Goal: Subscribe to service/newsletter: Subscribe to service/newsletter

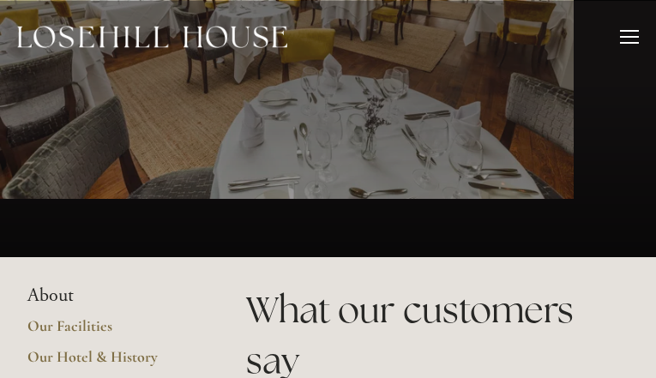
type input "CloKOkvEqAZJ"
type input "KzDwbpXQtCG"
type input "[EMAIL_ADDRESS][DOMAIN_NAME]"
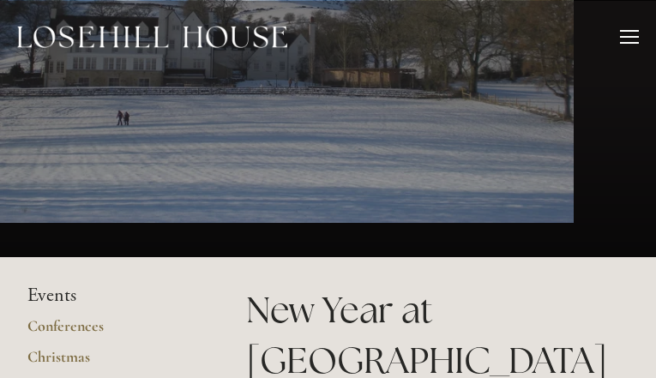
type input "BOdyTmkiDNaoW"
type input "MCrhLnEY"
type input "[EMAIL_ADDRESS][DOMAIN_NAME]"
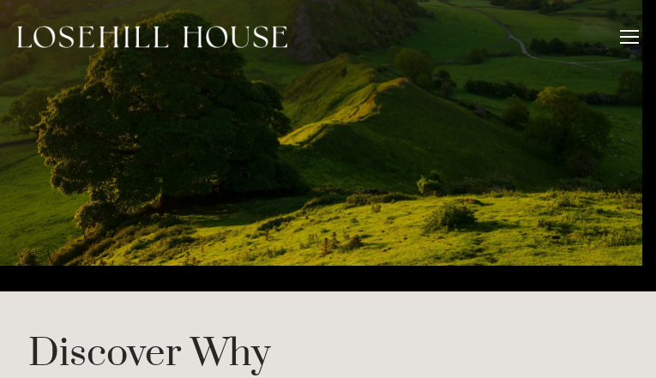
type input "oMVWavPx"
type input "TEjKXTvnkI"
type input "[EMAIL_ADDRESS][DOMAIN_NAME]"
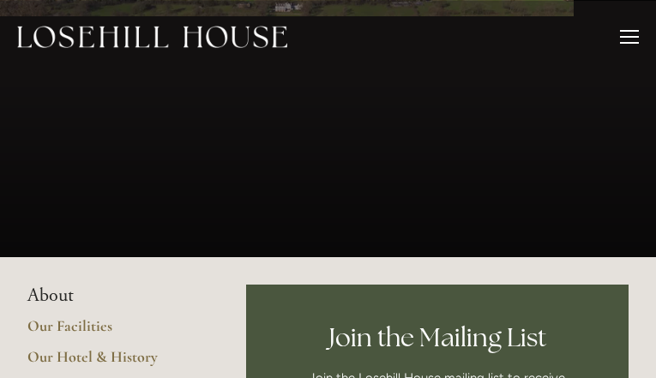
type input "ckHVBmselLK"
type input "EPfIeuCvMQlIqUn"
type input "[EMAIL_ADDRESS][DOMAIN_NAME]"
type input "gVQvVAaIzmqU"
type input "jIwyqgtBIC"
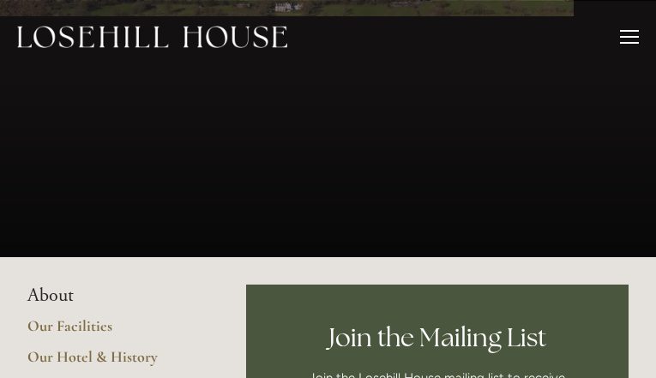
type input "[EMAIL_ADDRESS][DOMAIN_NAME]"
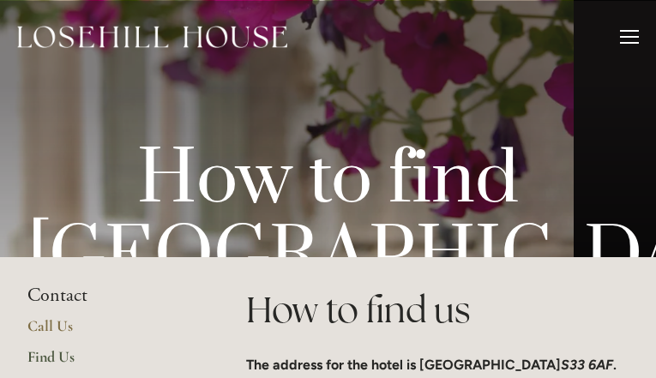
type input "HqZOymxLi"
type input "svsAuMcUfrwsdN"
type input "[EMAIL_ADDRESS][DOMAIN_NAME]"
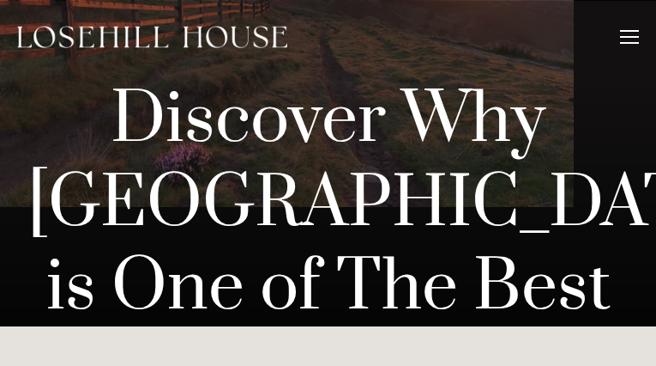
type input "dZFLhUVzVnP"
type input "DPRhBejYDphetTtB"
type input "[EMAIL_ADDRESS][DOMAIN_NAME]"
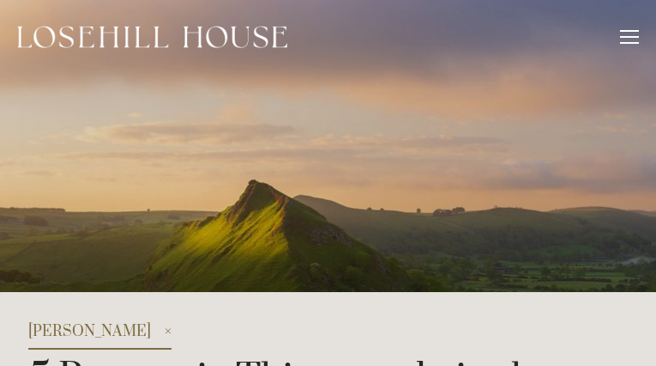
type input "LBkiMBOzQ"
type input "NNidmtbcTJNSt"
type input "[EMAIL_ADDRESS][DOMAIN_NAME]"
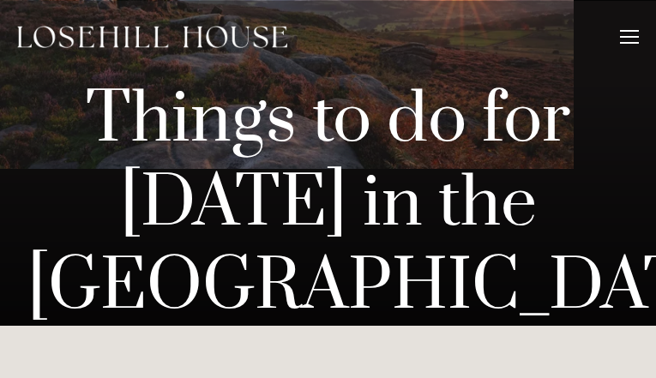
type input "SdBXQCxfZNbnCSc"
type input "ygIcOnMHm"
type input "[EMAIL_ADDRESS][DOMAIN_NAME]"
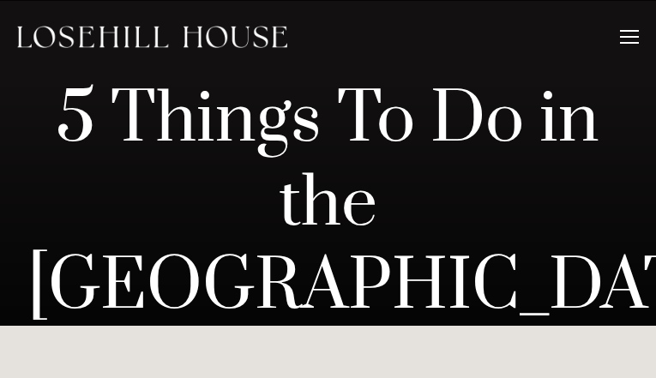
type input "ToCCzaIrtjOx"
type input "anpCSuJLqWzae"
type input "[EMAIL_ADDRESS][DOMAIN_NAME]"
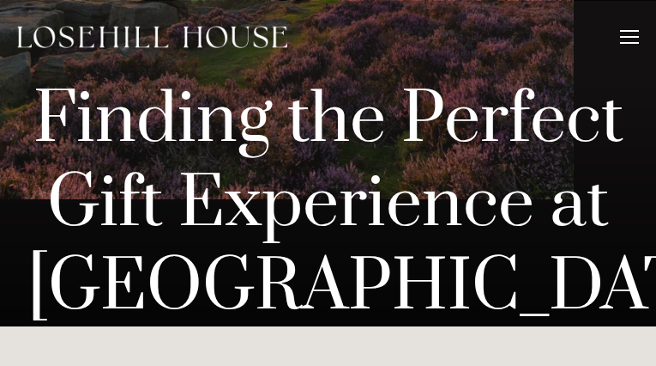
type input "HWXBJtMx"
type input "OulYtHSqsCB"
type input "[EMAIL_ADDRESS][DOMAIN_NAME]"
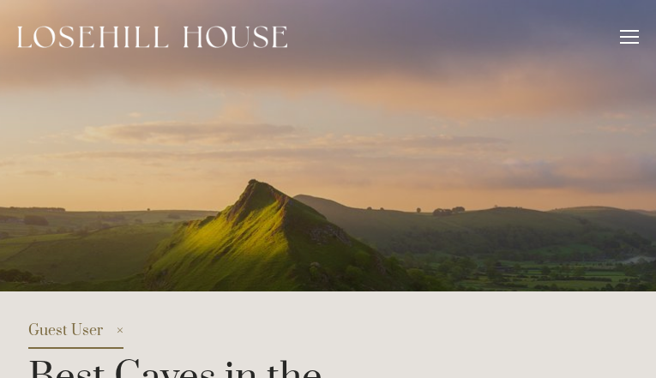
type input "SBfjjuQxT"
type input "xUDSRjWAJWUaF"
type input "[EMAIL_ADDRESS][DOMAIN_NAME]"
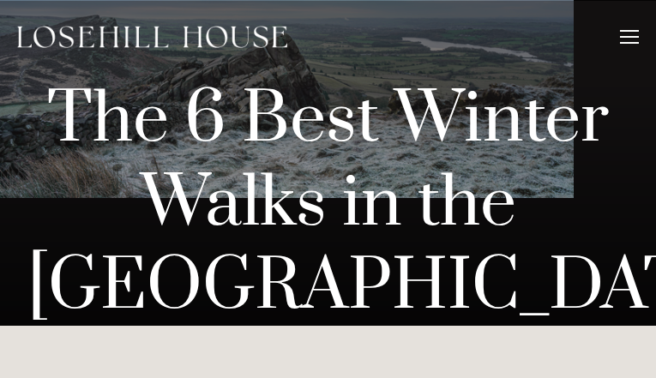
type input "iCxCmasJwXQR"
type input "DhfapgEbj"
type input "[EMAIL_ADDRESS][DOMAIN_NAME]"
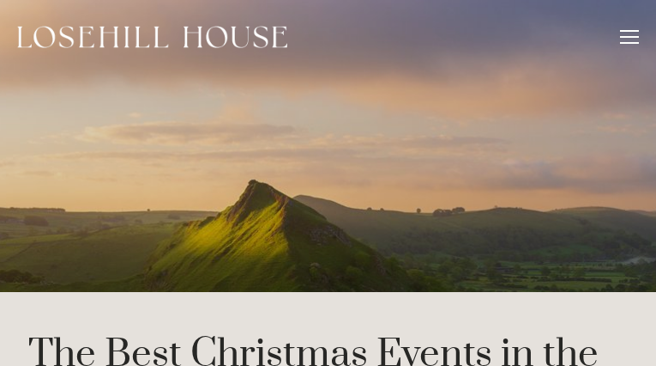
type input "PITASYgjchbMJYPP"
type input "sJBapACmWbAbX"
type input "[EMAIL_ADDRESS][DOMAIN_NAME]"
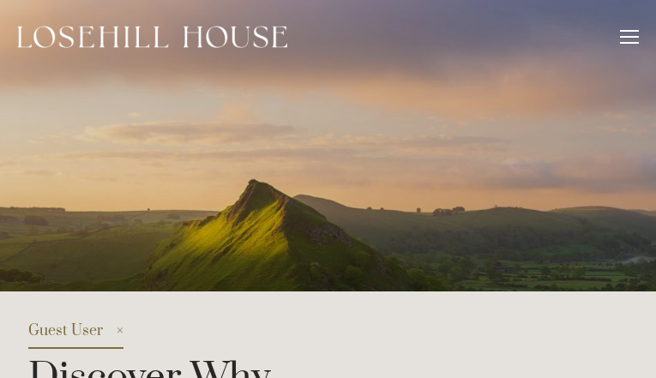
type input "bTYfLVHFVCgyAo"
type input "MCWHyrscczpIKYiF"
type input "[EMAIL_ADDRESS][DOMAIN_NAME]"
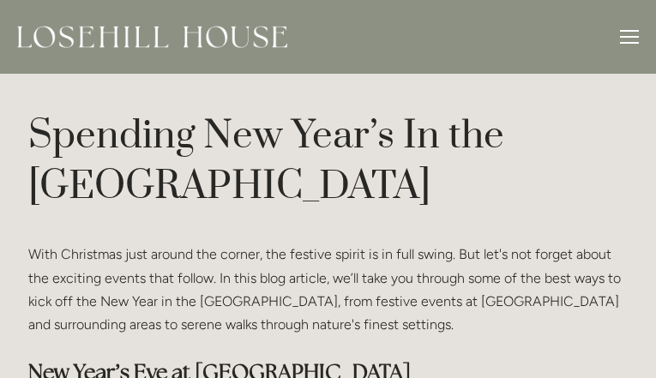
type input "UQLWCbmUYBc"
type input "PwvYsZimGS"
type input "[EMAIL_ADDRESS][DOMAIN_NAME]"
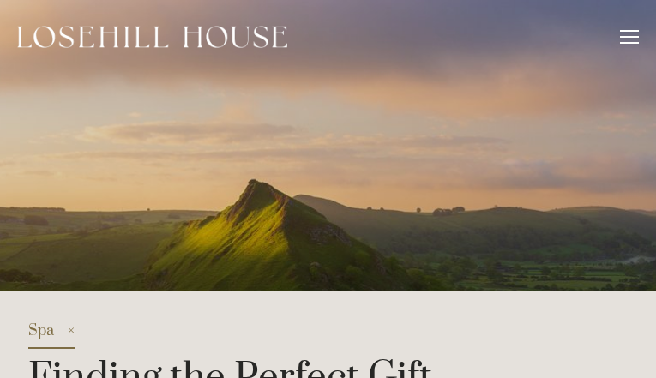
type input "IPMBsfuFhl"
type input "RbxTayeuaCw"
type input "[EMAIL_ADDRESS][DOMAIN_NAME]"
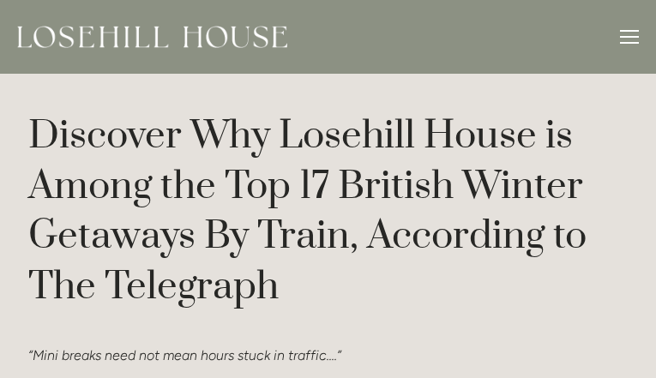
type input "kheZfcffpwXvI"
type input "OWVZpHSgEWp"
type input "[EMAIL_ADDRESS][DOMAIN_NAME]"
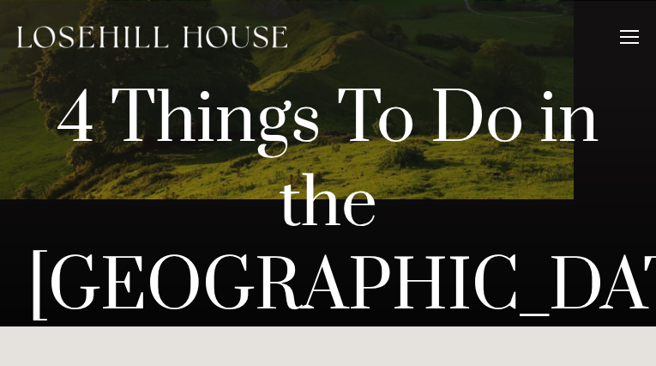
type input "UvqFRbmLIuNJPCQ"
type input "hiiofDLlU"
type input "[EMAIL_ADDRESS][DOMAIN_NAME]"
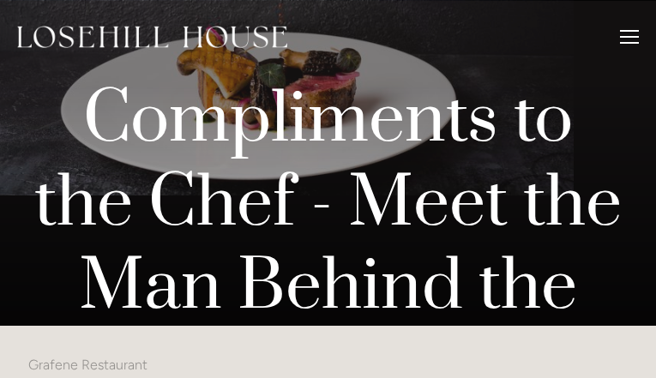
type input "MXoukOUvesWehAYO"
type input "MnEvTqKyjPysqPQ"
type input "[EMAIL_ADDRESS][DOMAIN_NAME]"
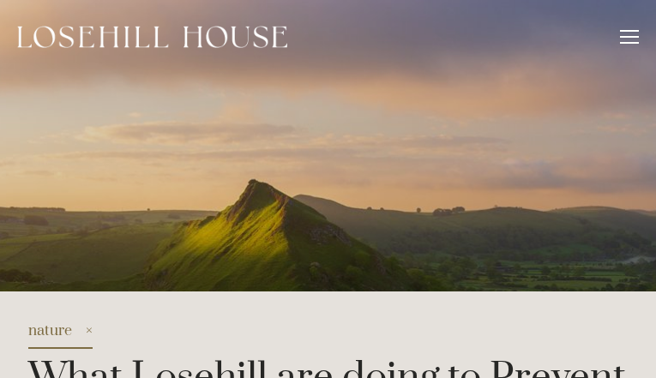
type input "lGLTrhqJGkQG"
type input "GKNslMmsrXEZyX"
type input "[EMAIL_ADDRESS][DOMAIN_NAME]"
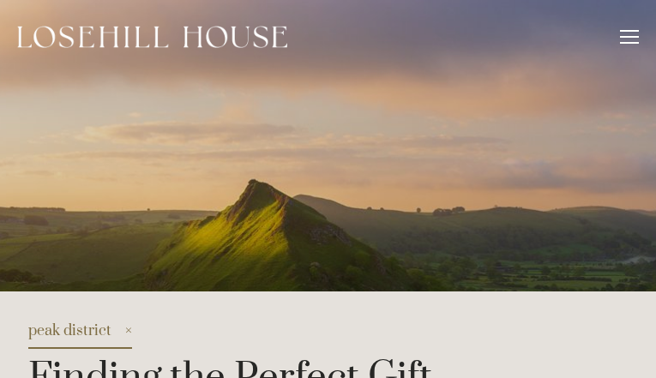
type input "SquYrXYfF"
type input "ElnkxwcUxxC"
type input "[EMAIL_ADDRESS][DOMAIN_NAME]"
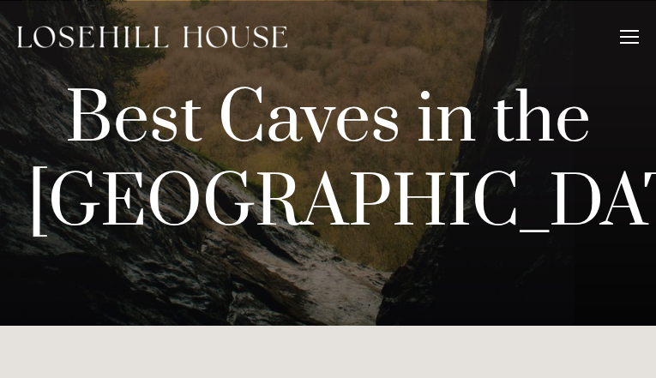
type input "hJMHhEAch"
type input "mfQcAYlYHQKjxey"
type input "[EMAIL_ADDRESS][DOMAIN_NAME]"
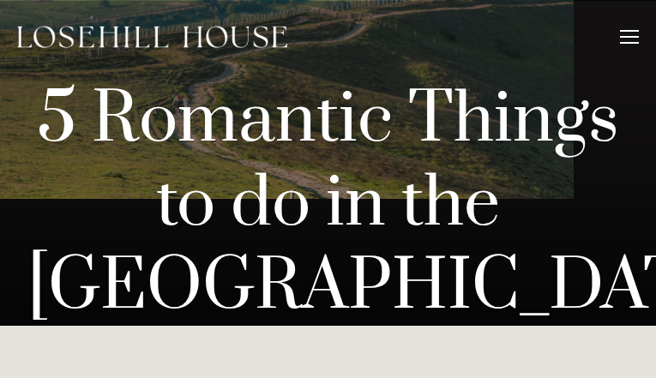
type input "nTuyELeemXfJcQk"
type input "yPKnwKbgmtz"
type input "[EMAIL_ADDRESS][DOMAIN_NAME]"
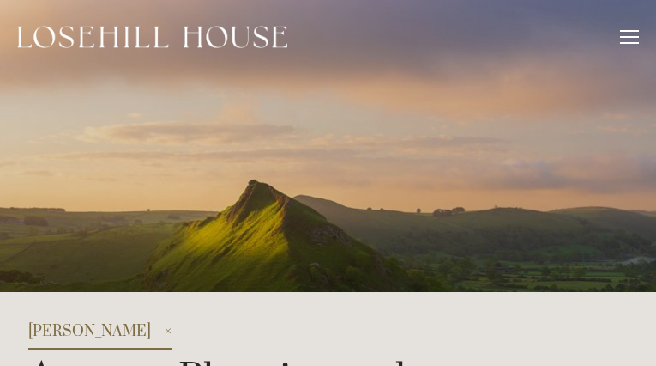
type input "sScsjrNMuRLpbrj"
type input "yQTUbzTsmfm"
type input "[EMAIL_ADDRESS][DOMAIN_NAME]"
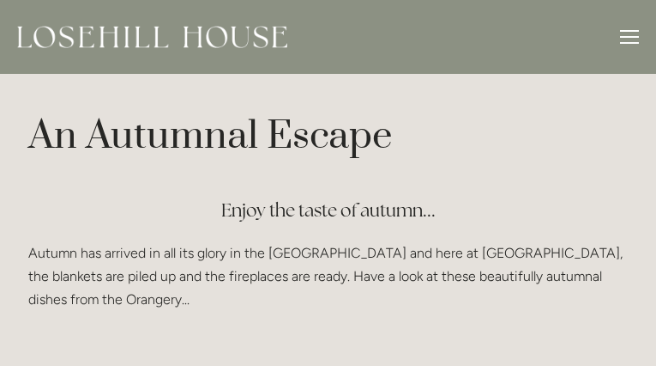
type input "lUGHvdVAzD"
type input "hoeBgSYDZiJdSxgz"
type input "[EMAIL_ADDRESS][DOMAIN_NAME]"
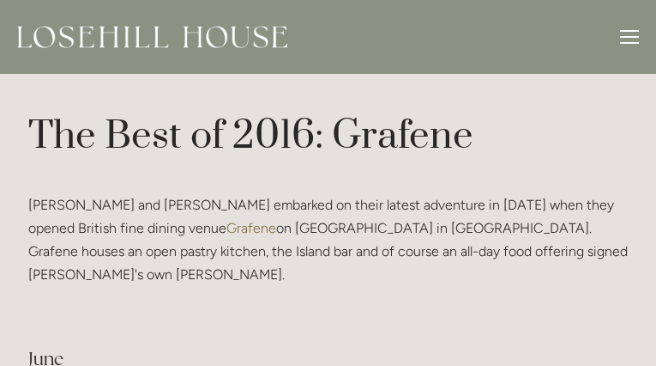
type input "gruMdHSPWQwLH"
type input "LSPLmigMOa"
type input "[EMAIL_ADDRESS][DOMAIN_NAME]"
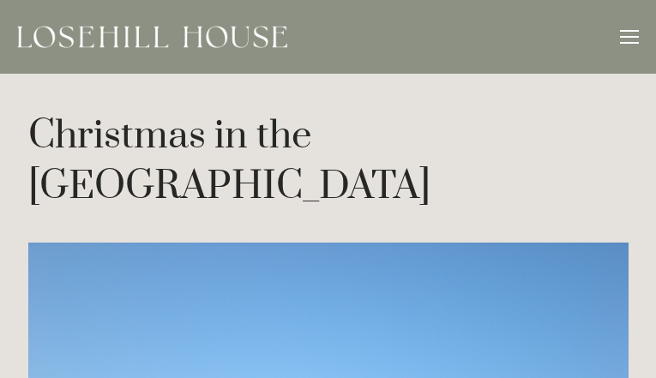
type input "zrIPqUnnDbJoDamO"
type input "XZyqzdViHlCsh"
type input "[EMAIL_ADDRESS][DOMAIN_NAME]"
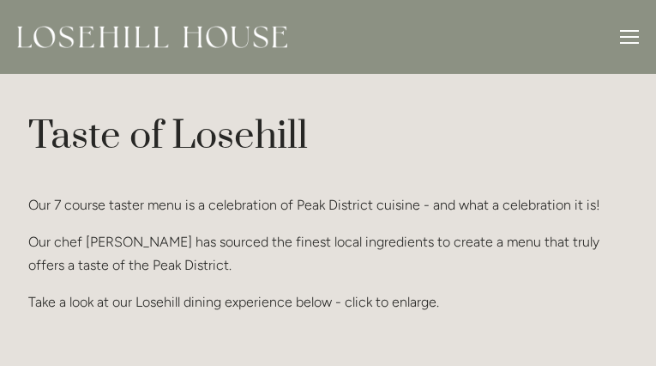
type input "lWMnQjND"
type input "tbucOtSZcfV"
type input "[EMAIL_ADDRESS][DOMAIN_NAME]"
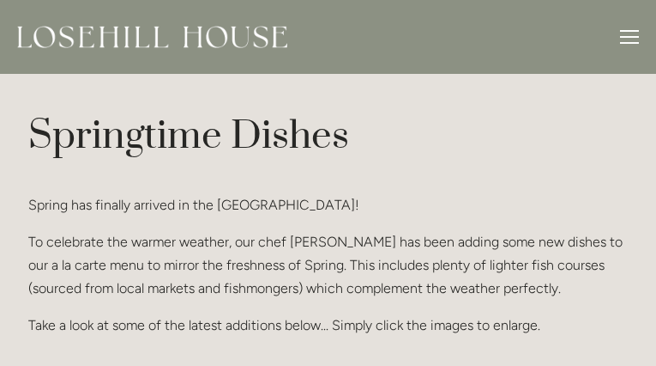
type input "TdZqlQBWaeVCdAIT"
type input "hYguIhxqe"
type input "[EMAIL_ADDRESS][DOMAIN_NAME]"
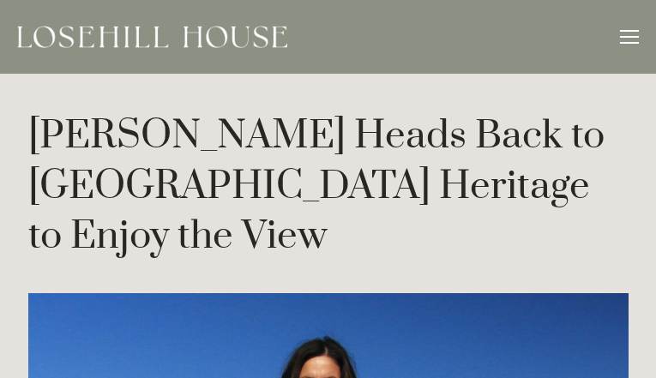
type input "JhGWTycZFkhf"
type input "OcVcrhgSejXvVryv"
type input "[EMAIL_ADDRESS][DOMAIN_NAME]"
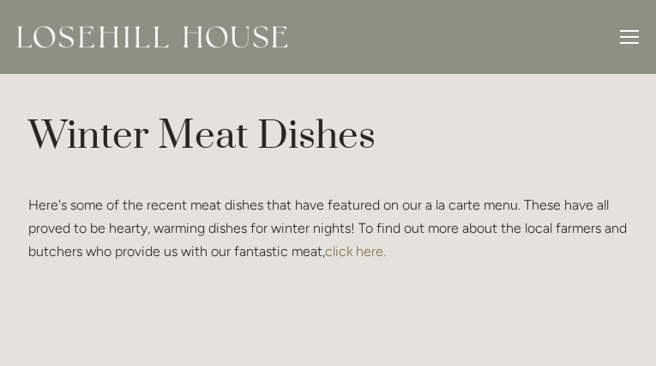
type input "oYaCwSvYJ"
type input "ekiuNnCSofZvRNu"
type input "[EMAIL_ADDRESS][DOMAIN_NAME]"
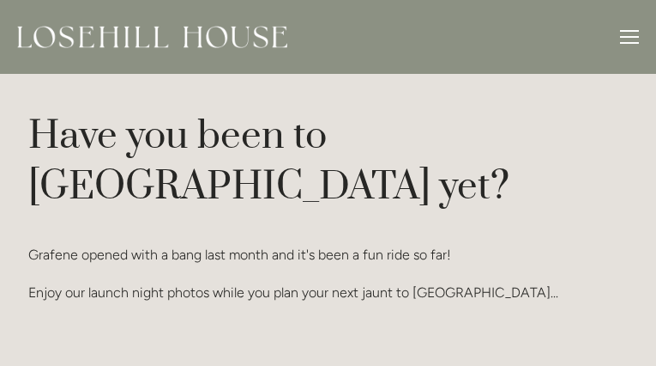
type input "uJkvuHTtJJtAt"
type input "OcgmOYhOkrzBOL"
type input "[EMAIL_ADDRESS][DOMAIN_NAME]"
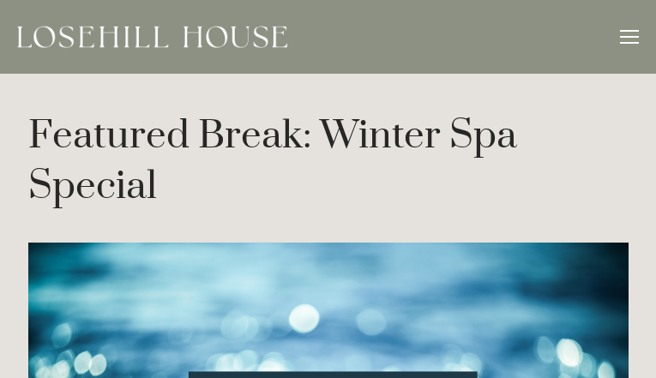
type input "oFOgwuWqNITrh"
type input "lCybedMhe"
type input "[EMAIL_ADDRESS][DOMAIN_NAME]"
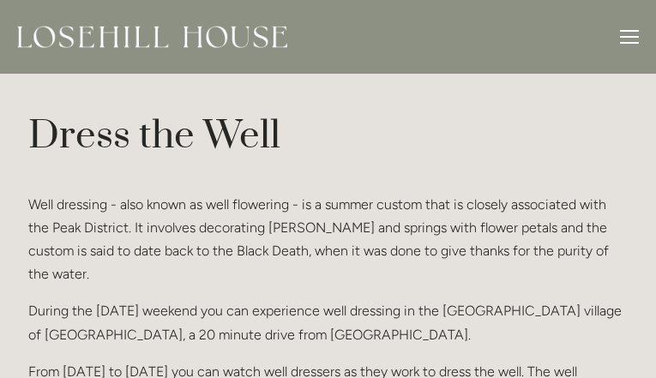
type input "hZjuswWVLpule"
type input "MudBdBgnJQxI"
type input "[EMAIL_ADDRESS][DOMAIN_NAME]"
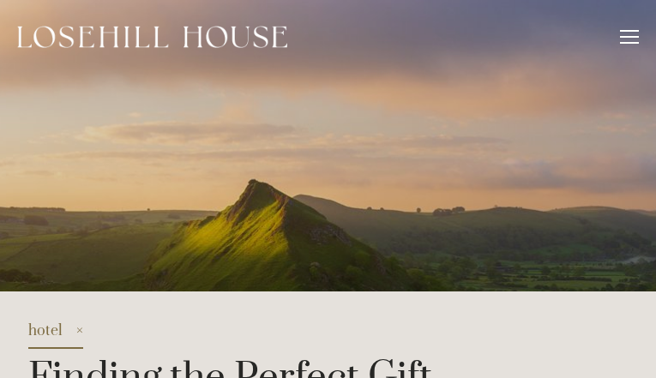
type input "FeHWFHMypUJIX"
type input "xjPcrBTorAA"
type input "[EMAIL_ADDRESS][DOMAIN_NAME]"
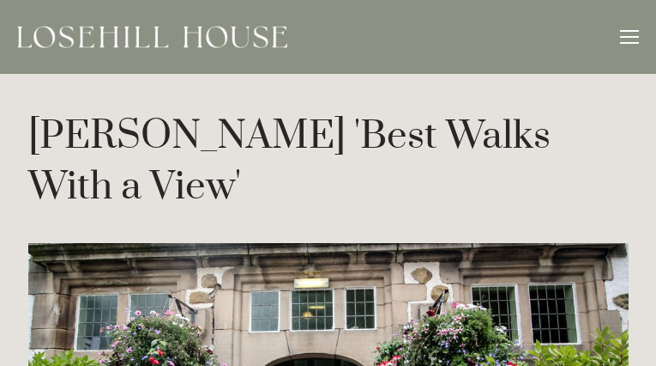
type input "UeLrjJMtfFI"
type input "bFkBsQcIWYizDcf"
type input "[EMAIL_ADDRESS][DOMAIN_NAME]"
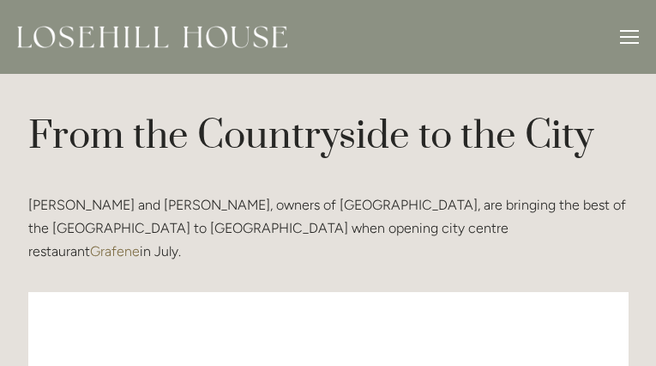
type input "mttnijhBKZOME"
type input "doYrCFzkPM"
type input "[EMAIL_ADDRESS][DOMAIN_NAME]"
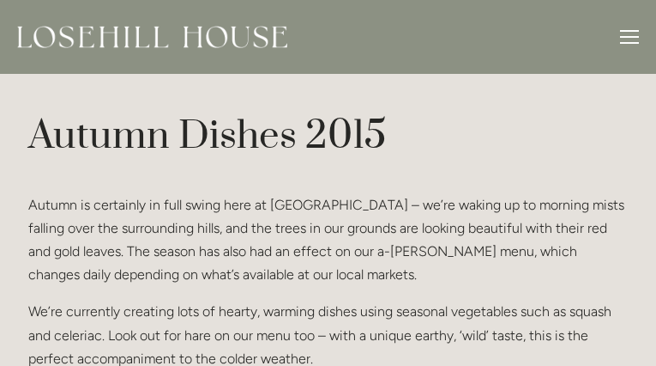
type input "NphWmCzXf"
type input "BOjfAvdirWjn"
type input "[EMAIL_ADDRESS][DOMAIN_NAME]"
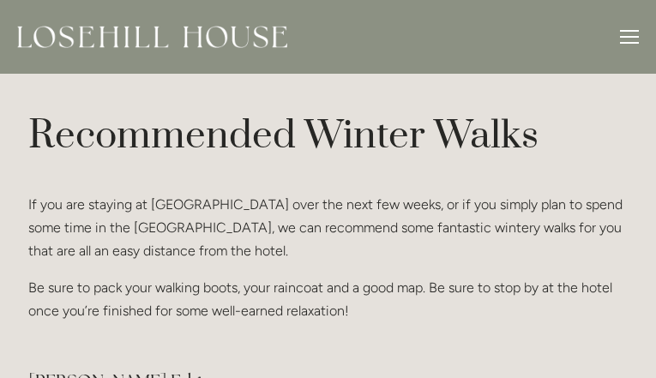
type input "DyjIkuerRkpra"
type input "bxqxflTk"
type input "[EMAIL_ADDRESS][DOMAIN_NAME]"
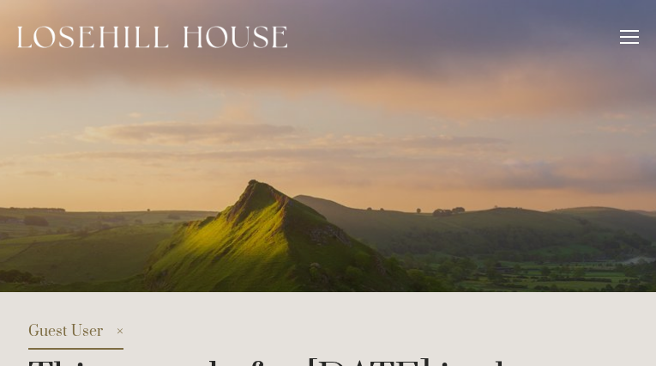
type input "kigBhSLhYn"
type input "QmokJDVRaOPPkg"
type input "[EMAIL_ADDRESS][DOMAIN_NAME]"
